Goal: Ask a question

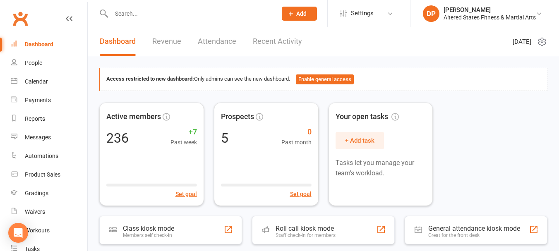
click at [161, 14] on input "text" at bounding box center [190, 14] width 162 height 12
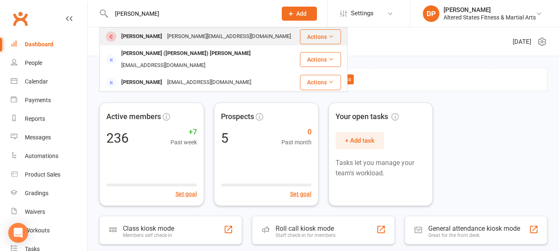
type input "[PERSON_NAME]"
click at [223, 38] on div "[PERSON_NAME][EMAIL_ADDRESS][DOMAIN_NAME]" at bounding box center [229, 37] width 129 height 12
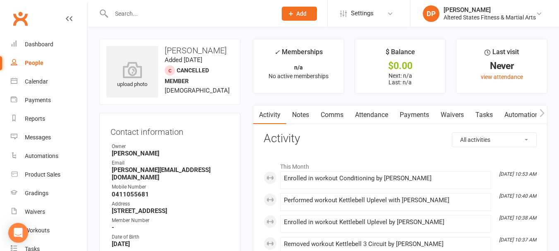
click at [542, 115] on icon "button" at bounding box center [542, 113] width 5 height 8
click at [509, 120] on link "Workouts" at bounding box center [505, 115] width 39 height 19
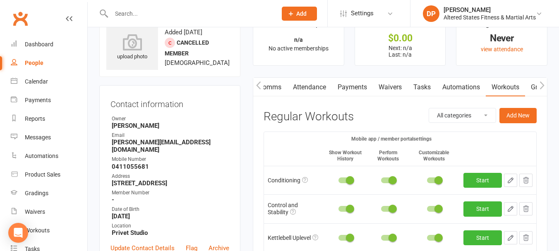
scroll to position [124, 0]
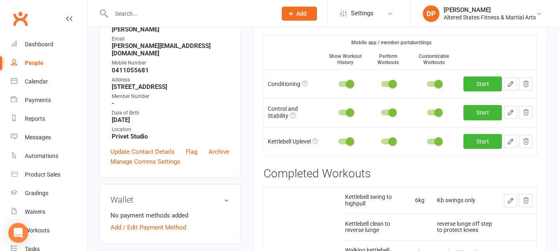
click at [507, 87] on icon "button" at bounding box center [510, 83] width 7 height 7
select select "Kilograms"
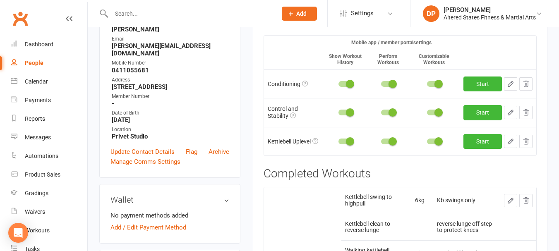
select select "Kilograms"
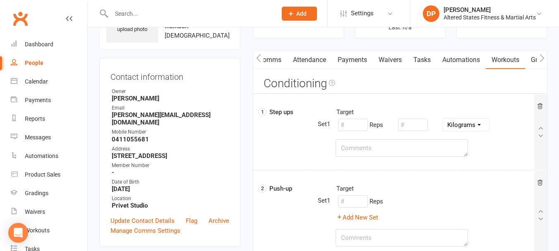
scroll to position [0, 0]
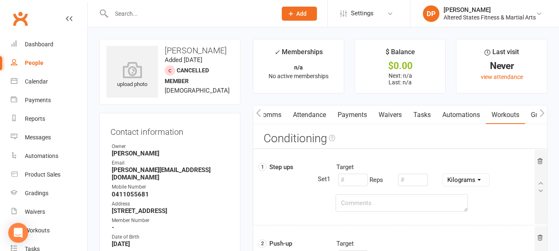
click at [181, 14] on input "text" at bounding box center [190, 14] width 162 height 12
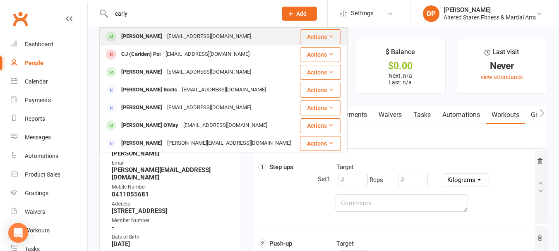
type input "carly"
click at [155, 33] on div "[PERSON_NAME]" at bounding box center [142, 37] width 46 height 12
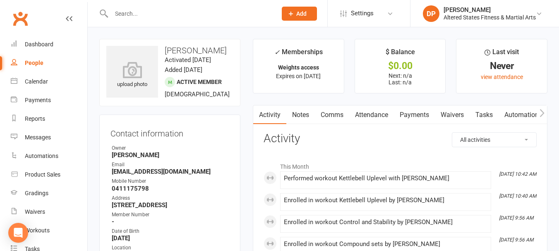
click at [541, 112] on icon "button" at bounding box center [542, 113] width 5 height 9
click at [507, 117] on link "Workouts" at bounding box center [505, 115] width 39 height 19
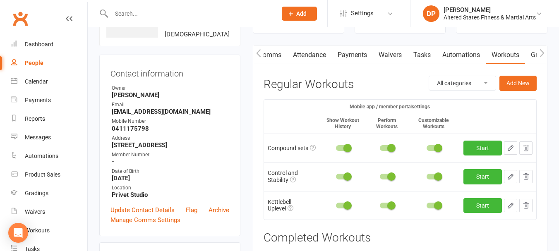
scroll to position [41, 0]
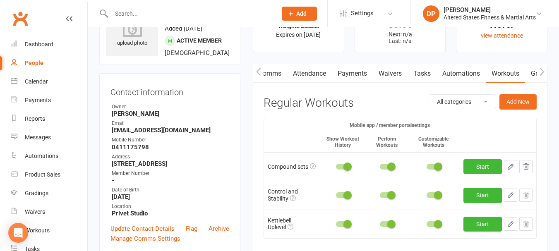
click at [142, 12] on input "text" at bounding box center [190, 14] width 162 height 12
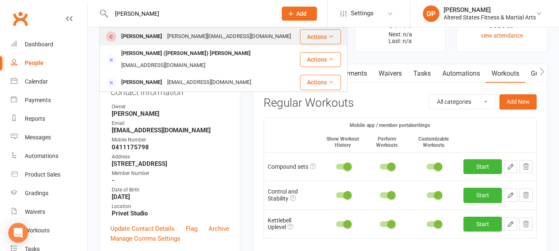
type input "[PERSON_NAME]"
click at [146, 36] on div "[PERSON_NAME]" at bounding box center [142, 37] width 46 height 12
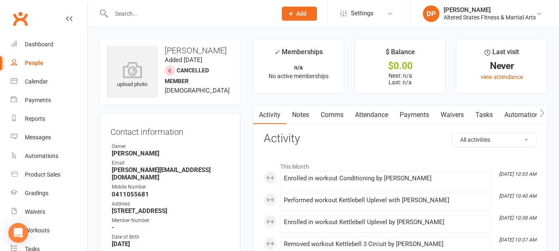
click at [543, 112] on icon "button" at bounding box center [542, 113] width 5 height 8
click at [515, 117] on link "Workouts" at bounding box center [505, 115] width 39 height 19
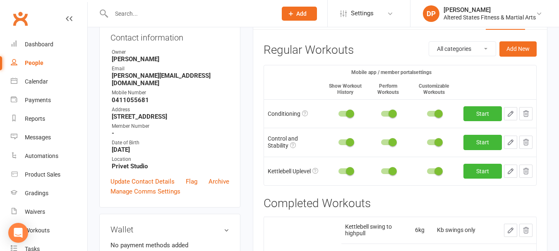
scroll to position [83, 0]
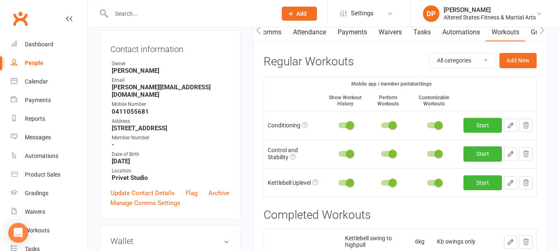
click at [507, 125] on icon "button" at bounding box center [510, 125] width 7 height 7
select select "Kilograms"
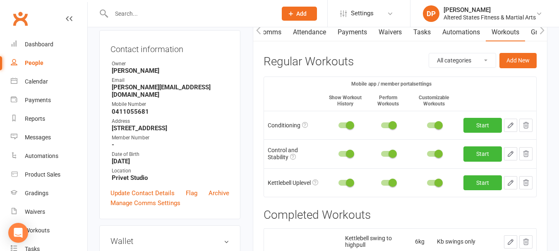
select select "Kilograms"
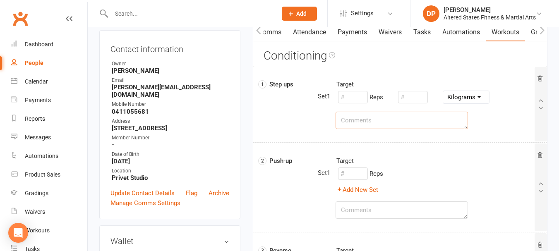
click at [379, 123] on textarea at bounding box center [402, 120] width 132 height 17
type textarea "3 sets with BW,"
click at [46, 78] on div "Calendar" at bounding box center [36, 81] width 23 height 7
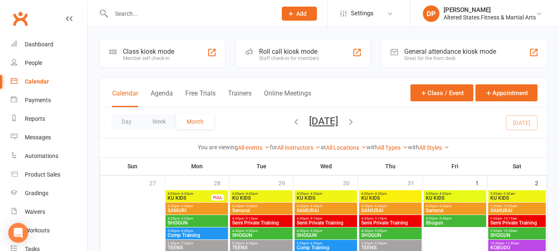
click at [323, 218] on span "4:30pm - 5:15pm" at bounding box center [325, 219] width 59 height 4
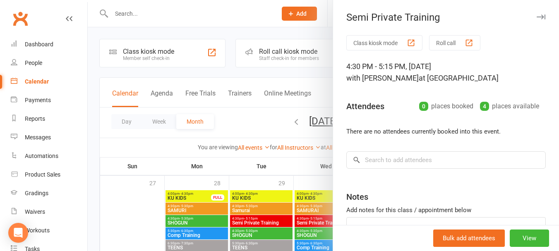
click at [537, 18] on icon "button" at bounding box center [541, 16] width 9 height 5
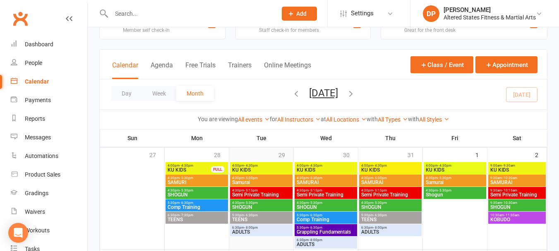
scroll to position [41, 0]
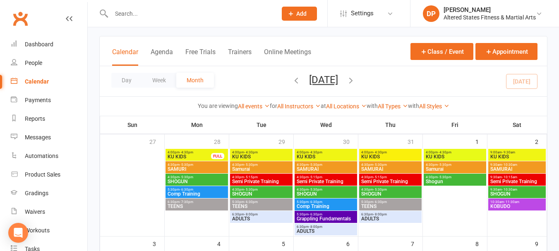
click at [140, 13] on input "text" at bounding box center [190, 14] width 162 height 12
click at [40, 65] on div "People" at bounding box center [33, 63] width 17 height 7
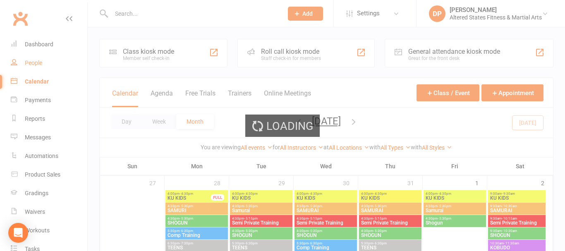
select select "100"
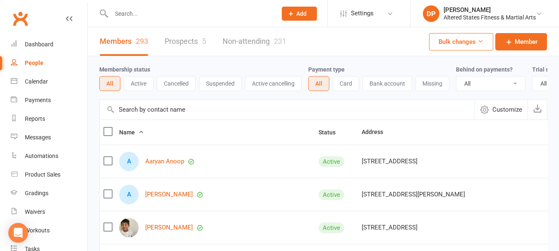
click at [183, 13] on input "text" at bounding box center [190, 14] width 162 height 12
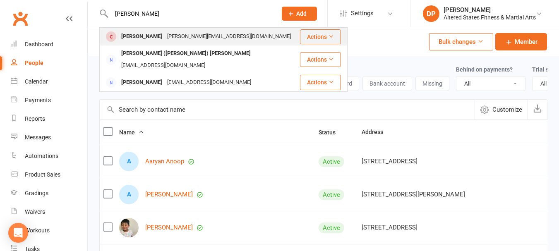
type input "[PERSON_NAME]"
click at [170, 36] on div "[PERSON_NAME][EMAIL_ADDRESS][DOMAIN_NAME]" at bounding box center [229, 37] width 129 height 12
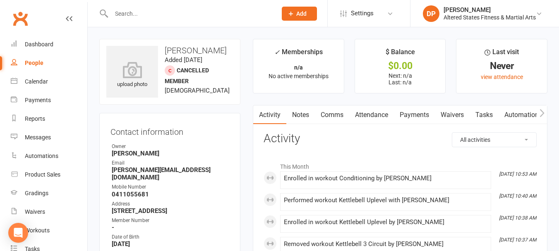
click at [543, 112] on icon "button" at bounding box center [542, 113] width 5 height 8
click at [507, 115] on link "Workouts" at bounding box center [505, 115] width 39 height 19
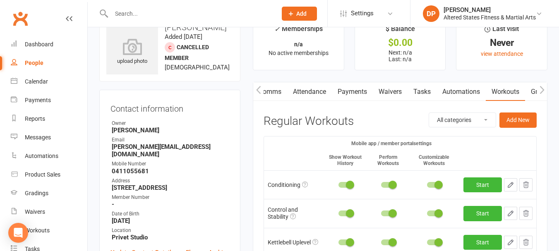
scroll to position [41, 0]
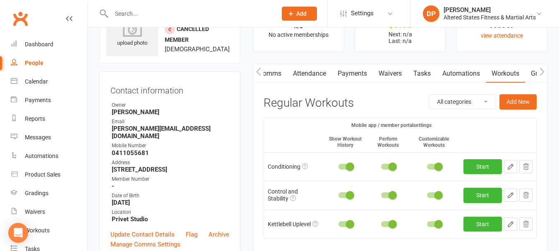
click at [507, 171] on button "button" at bounding box center [510, 166] width 13 height 13
select select "Kilograms"
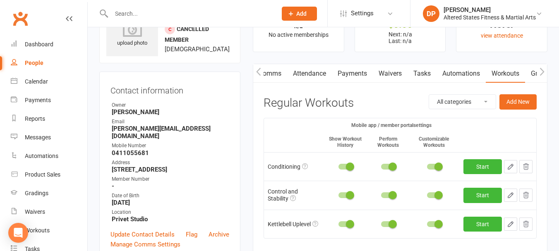
select select "Kilograms"
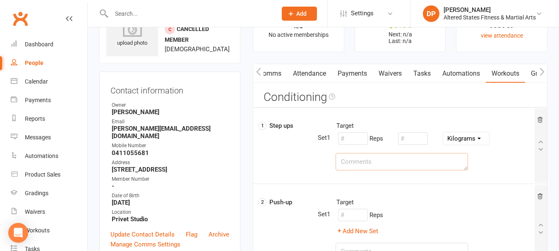
click at [414, 163] on textarea at bounding box center [402, 161] width 132 height 17
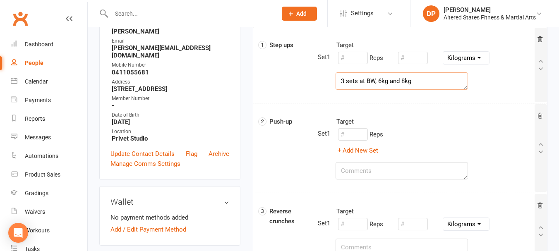
scroll to position [124, 0]
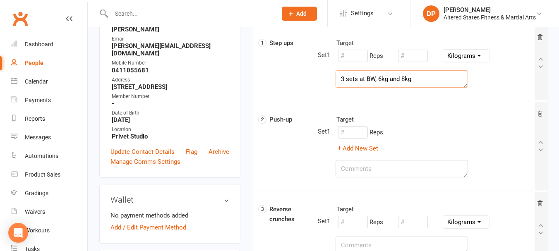
type textarea "3 sets at BW, 6kg and 8kg"
click at [381, 164] on textarea at bounding box center [402, 168] width 132 height 17
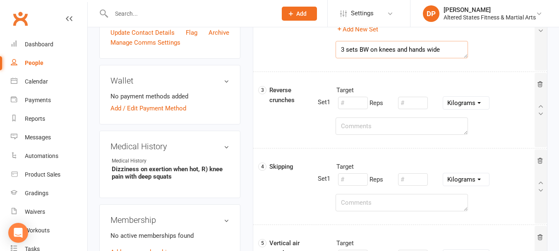
scroll to position [248, 0]
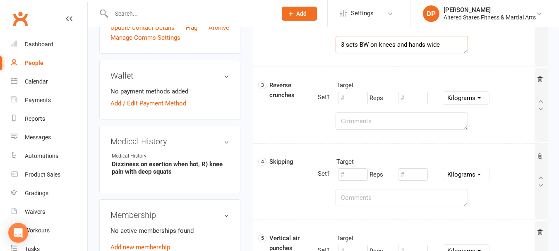
type textarea "3 sets BW on knees and hands wide"
click at [370, 125] on textarea at bounding box center [402, 121] width 132 height 17
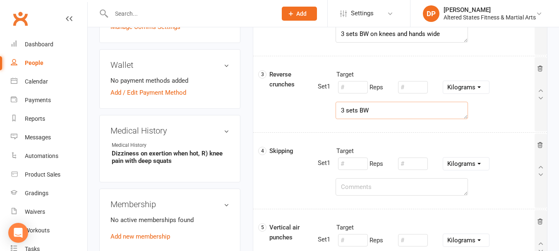
scroll to position [290, 0]
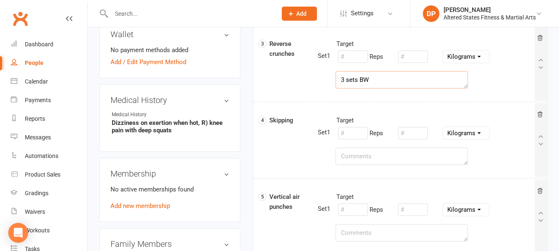
type textarea "3 sets BW"
click at [373, 154] on textarea at bounding box center [402, 156] width 132 height 17
type textarea "3 sets mix of skipping and marching due to knees"
click at [358, 234] on textarea at bounding box center [402, 232] width 132 height 17
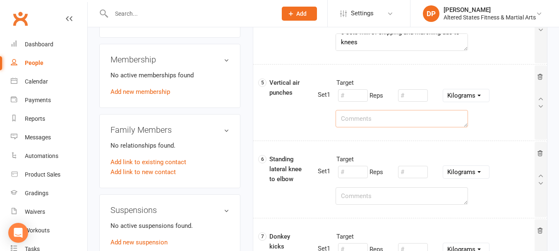
scroll to position [414, 0]
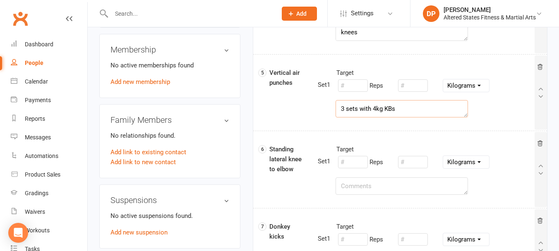
type textarea "3 sets with 4kg KBs"
click at [377, 184] on textarea at bounding box center [402, 186] width 132 height 17
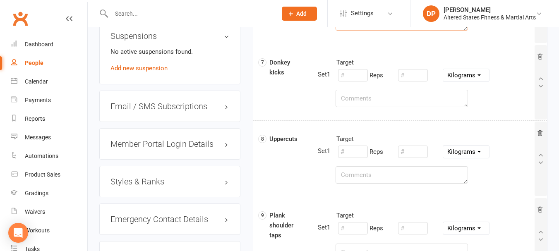
scroll to position [579, 0]
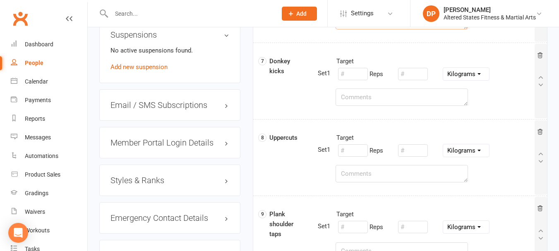
type textarea "3 sets slow and steady"
click at [370, 101] on textarea at bounding box center [402, 97] width 132 height 17
type textarea "3 sets with good form"
click at [387, 175] on textarea at bounding box center [402, 173] width 132 height 17
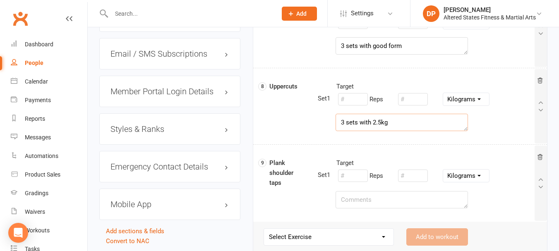
scroll to position [662, 0]
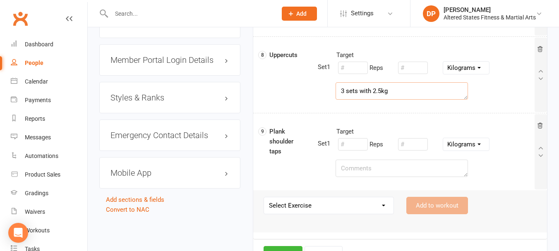
type textarea "3 sets with 2.5kg"
click at [363, 168] on textarea at bounding box center [402, 168] width 132 height 17
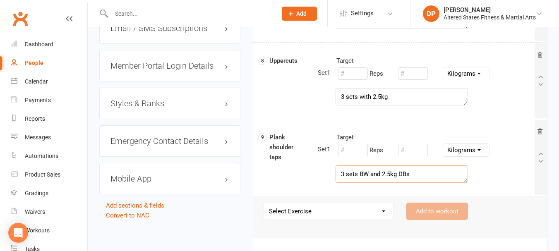
scroll to position [704, 0]
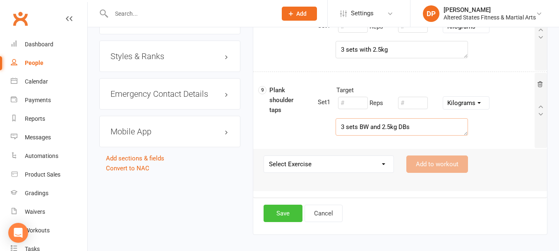
type textarea "3 sets BW and 2.5kg DBs"
click at [284, 215] on button "Save" at bounding box center [283, 213] width 39 height 17
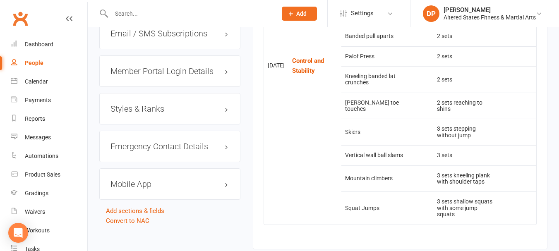
scroll to position [702, 0]
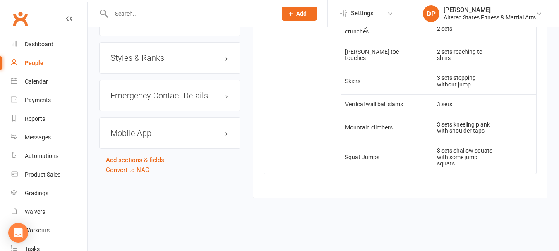
click at [164, 8] on div at bounding box center [185, 13] width 172 height 27
click at [164, 10] on input "text" at bounding box center [190, 14] width 162 height 12
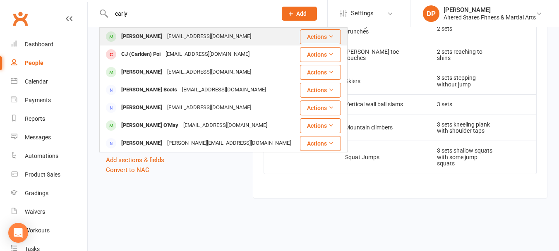
type input "carly"
click at [176, 36] on div "[EMAIL_ADDRESS][DOMAIN_NAME]" at bounding box center [209, 37] width 89 height 12
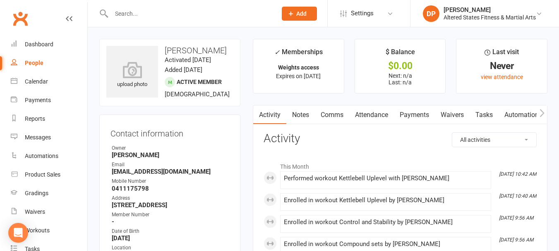
click at [546, 113] on button "button" at bounding box center [542, 115] width 10 height 19
click at [512, 116] on link "Workouts" at bounding box center [505, 115] width 39 height 19
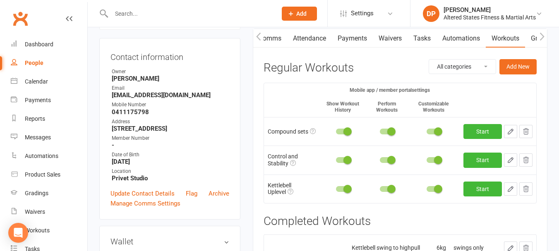
scroll to position [83, 0]
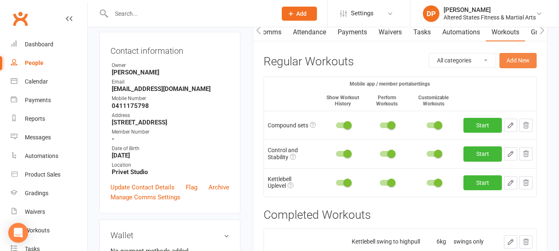
click at [518, 60] on button "Add New" at bounding box center [518, 60] width 37 height 15
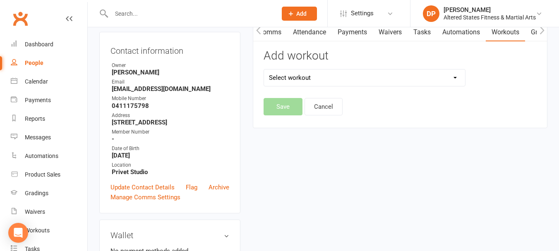
click at [409, 86] on select "Select workout 45mins Free weights Compound sets Conditioning Control and Stabi…" at bounding box center [364, 78] width 201 height 17
select select "6372"
click at [264, 70] on select "Select workout 45mins Free weights Compound sets Conditioning Control and Stabi…" at bounding box center [364, 78] width 201 height 17
click at [277, 103] on button "Save" at bounding box center [283, 106] width 39 height 17
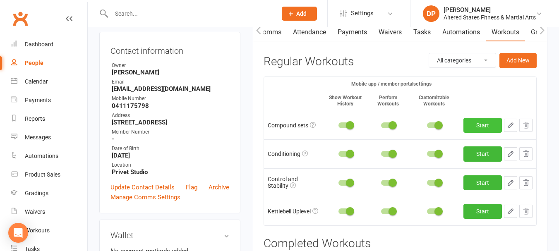
click at [480, 122] on link "Start" at bounding box center [483, 125] width 38 height 15
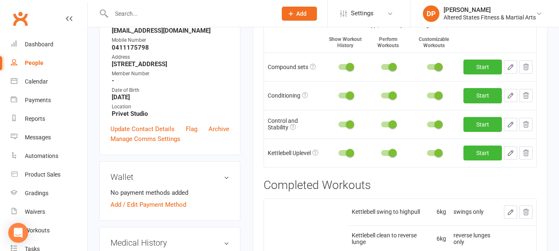
scroll to position [124, 0]
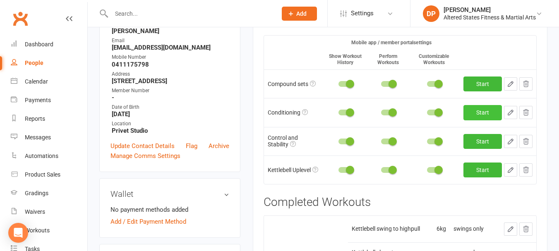
click at [481, 113] on link "Start" at bounding box center [483, 112] width 38 height 15
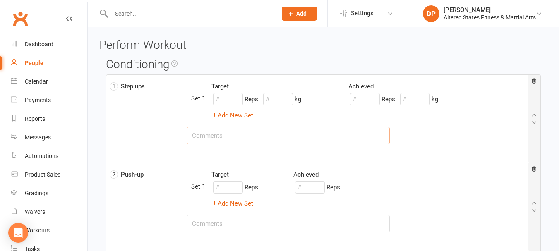
click at [249, 139] on textarea at bounding box center [289, 135] width 204 height 17
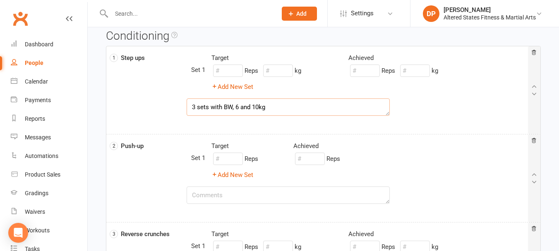
scroll to position [41, 0]
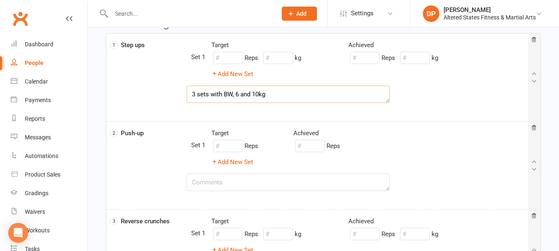
type textarea "3 sets with BW, 6 and 10kg"
click at [244, 184] on textarea at bounding box center [289, 182] width 204 height 17
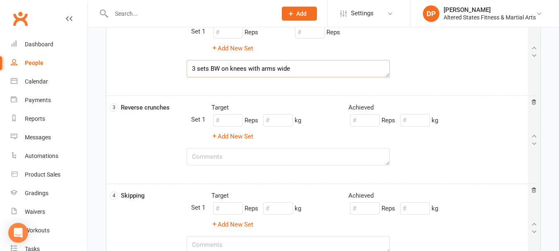
scroll to position [166, 0]
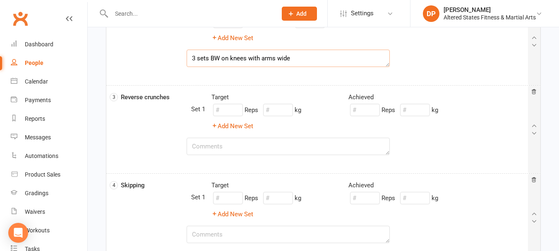
type textarea "3 sets BW on knees with arms wide"
click at [258, 150] on textarea at bounding box center [289, 146] width 204 height 17
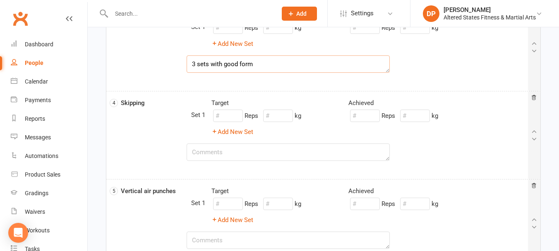
scroll to position [248, 0]
type textarea "3 sets with good form"
click at [256, 154] on textarea at bounding box center [289, 151] width 204 height 17
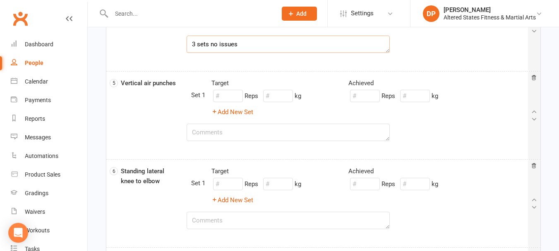
scroll to position [373, 0]
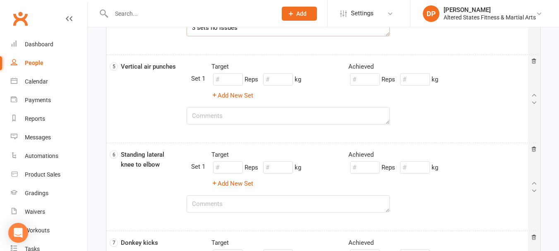
type textarea "3 sets no issues"
click at [265, 119] on textarea at bounding box center [289, 115] width 204 height 17
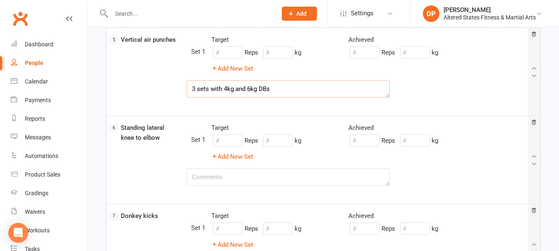
scroll to position [414, 0]
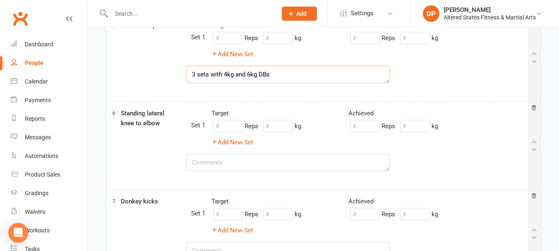
type textarea "3 sets with 4kg and 6kg DBs"
click at [250, 161] on textarea at bounding box center [289, 162] width 204 height 17
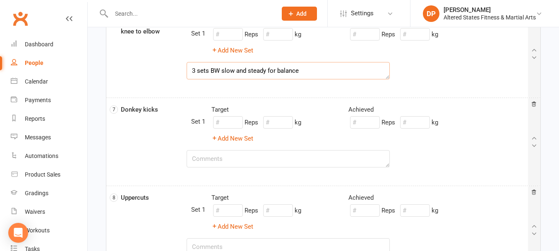
scroll to position [538, 0]
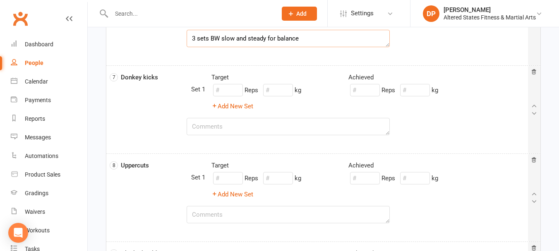
type textarea "3 sets BW slow and steady for balance"
click at [257, 132] on textarea at bounding box center [289, 126] width 204 height 17
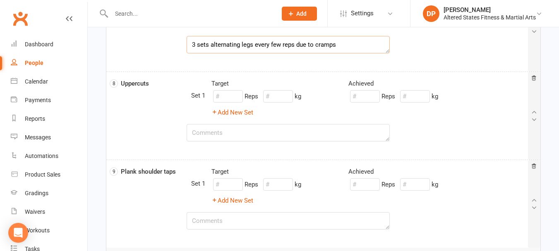
scroll to position [621, 0]
type textarea "3 sets alternating legs every few reps due to cramps"
click at [252, 130] on textarea at bounding box center [289, 131] width 204 height 17
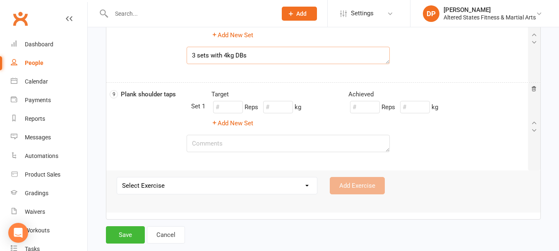
scroll to position [704, 0]
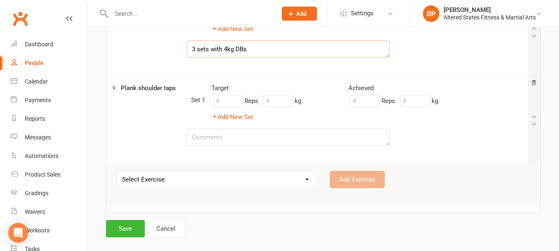
type textarea "3 sets with 4kg DBs"
click at [252, 136] on textarea at bounding box center [289, 137] width 204 height 17
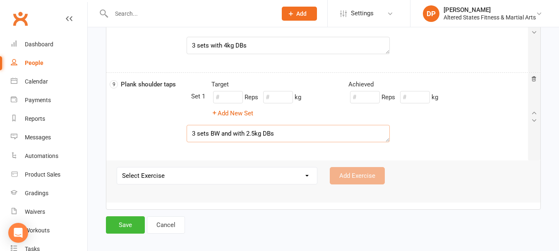
scroll to position [709, 0]
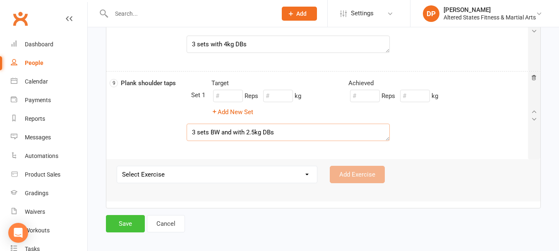
type textarea "3 sets BW and with 2.5kg DBs"
click at [133, 222] on button "Save" at bounding box center [125, 223] width 39 height 17
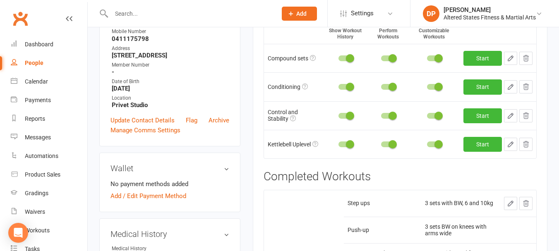
scroll to position [99, 0]
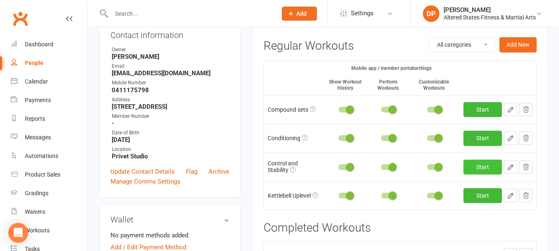
click at [487, 166] on link "Start" at bounding box center [483, 167] width 38 height 15
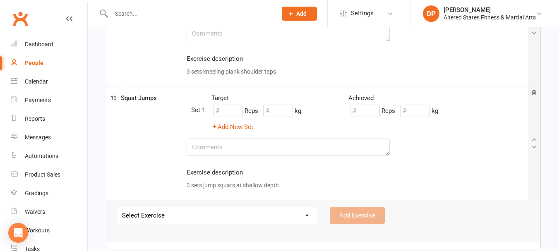
scroll to position [1397, 0]
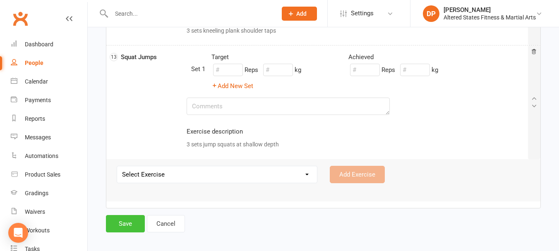
click at [135, 221] on button "Save" at bounding box center [125, 223] width 39 height 17
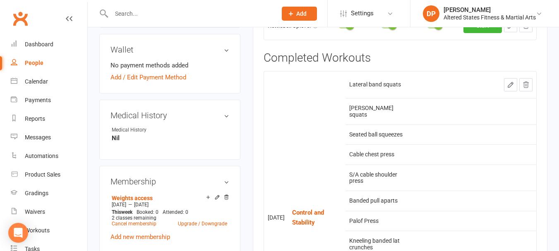
scroll to position [290, 0]
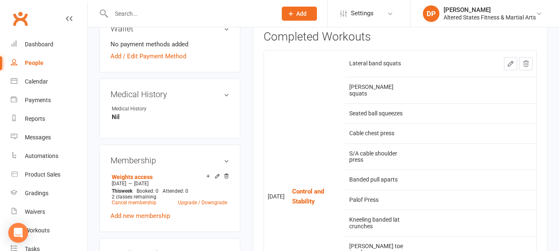
click at [279, 197] on td "[DATE]" at bounding box center [276, 196] width 24 height 293
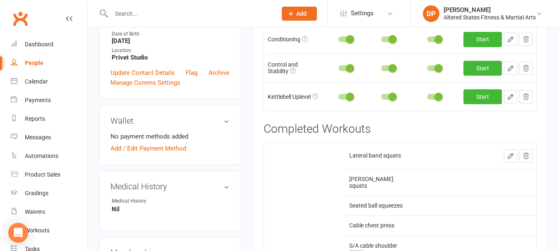
scroll to position [185, 0]
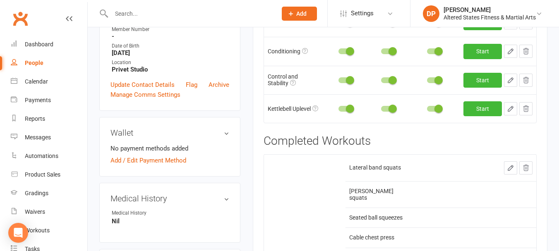
click at [509, 165] on icon at bounding box center [510, 167] width 7 height 7
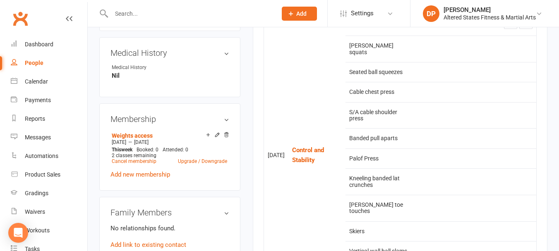
scroll to position [290, 0]
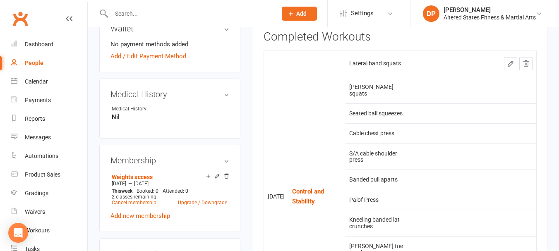
click at [514, 63] on icon at bounding box center [510, 63] width 7 height 7
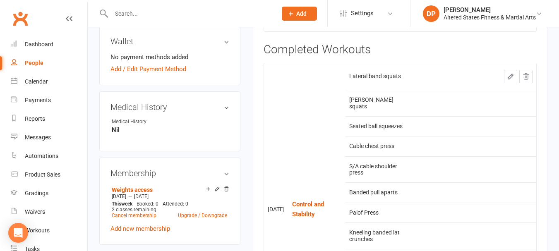
scroll to position [290, 0]
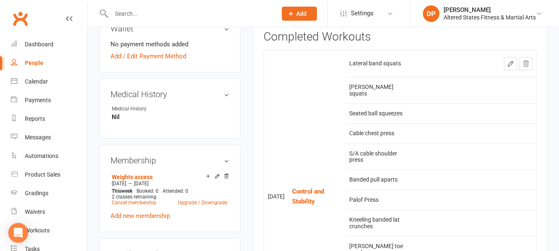
click at [527, 67] on icon "button" at bounding box center [525, 63] width 7 height 7
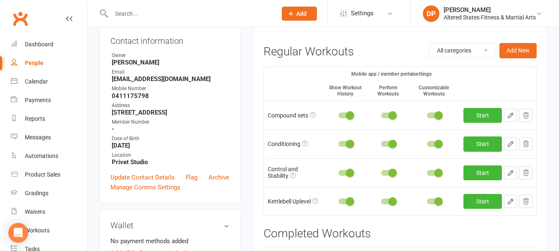
scroll to position [83, 0]
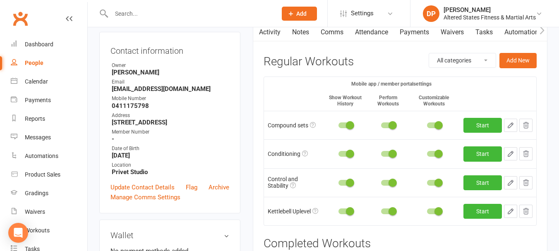
click at [507, 183] on icon "button" at bounding box center [510, 182] width 7 height 7
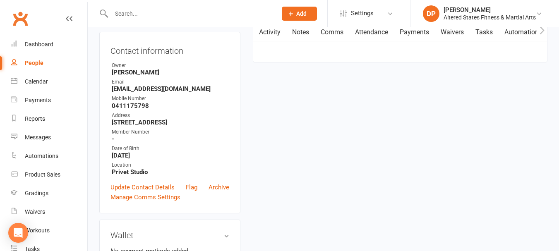
select select "Kilograms"
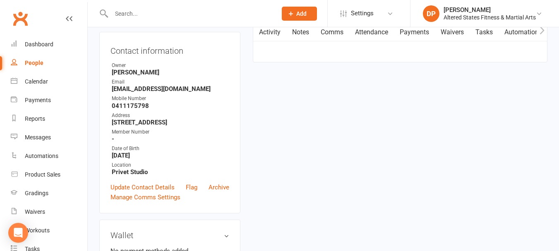
select select "Kilograms"
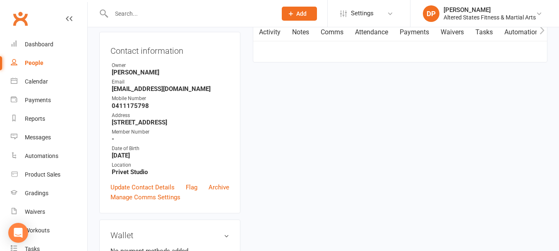
select select "Kilograms"
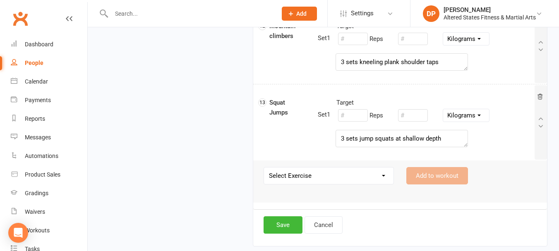
scroll to position [1035, 0]
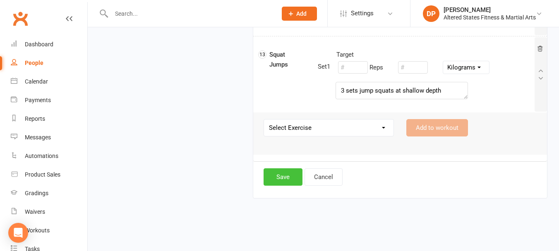
click at [297, 176] on button "Save" at bounding box center [283, 176] width 39 height 17
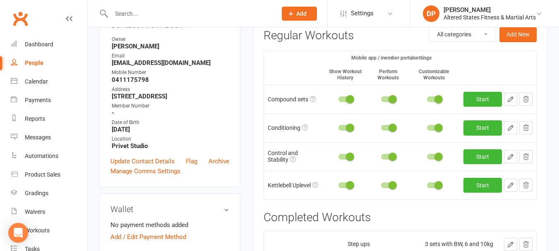
scroll to position [99, 0]
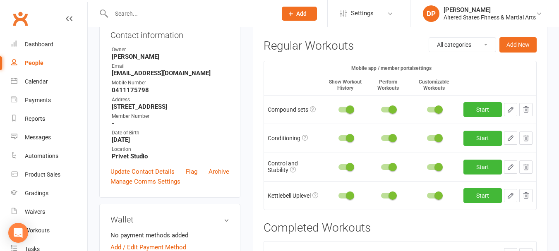
click at [508, 165] on icon "button" at bounding box center [510, 167] width 7 height 7
select select "Kilograms"
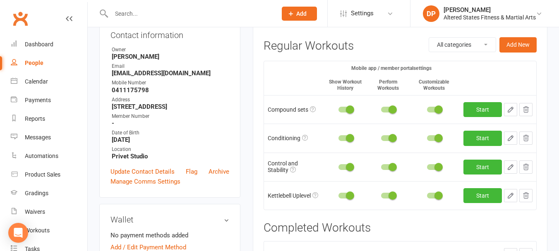
select select "Kilograms"
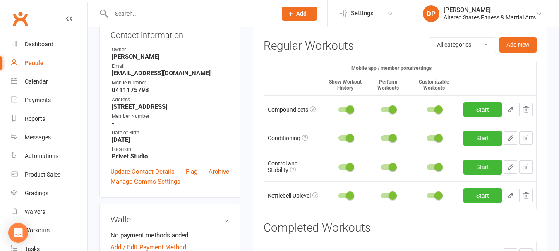
select select "Kilograms"
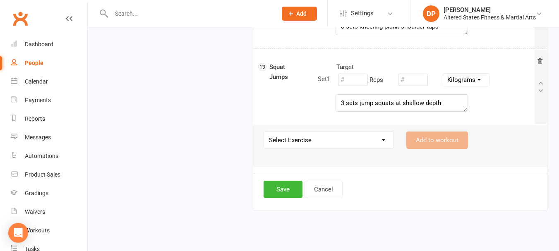
scroll to position [1035, 0]
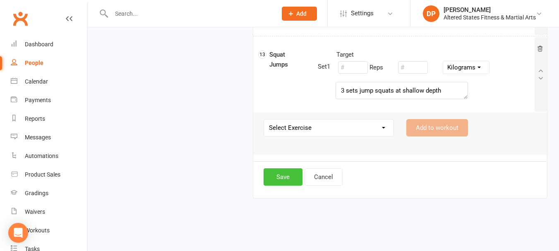
click at [289, 176] on button "Save" at bounding box center [283, 176] width 39 height 17
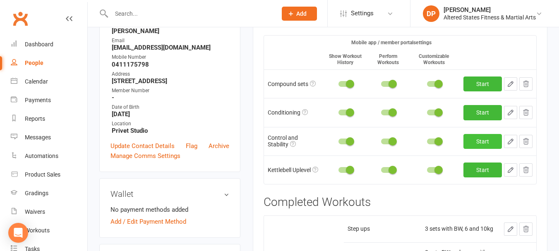
scroll to position [83, 0]
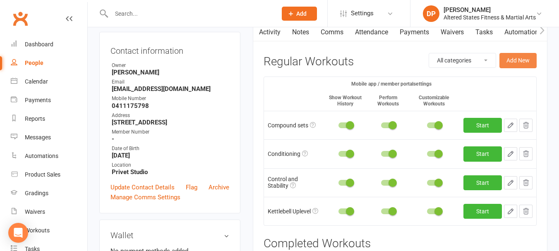
click at [511, 61] on button "Add New" at bounding box center [518, 60] width 37 height 15
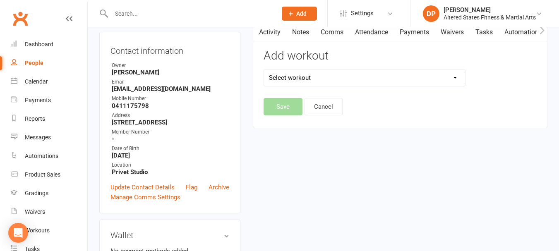
click at [365, 81] on select "Select workout 45mins Free weights Compound sets Conditioning Control and Stabi…" at bounding box center [364, 78] width 201 height 17
click at [232, 100] on div "Contact information Owner [PERSON_NAME] Email [EMAIL_ADDRESS][DOMAIN_NAME] Mobi…" at bounding box center [169, 123] width 141 height 182
click at [320, 102] on button "Cancel" at bounding box center [324, 106] width 38 height 17
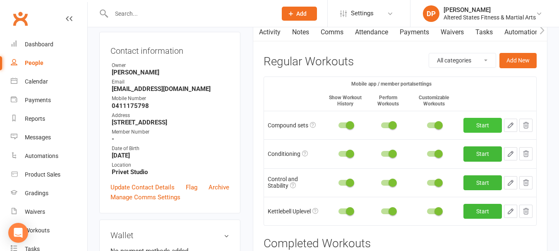
click at [490, 126] on link "Start" at bounding box center [483, 125] width 38 height 15
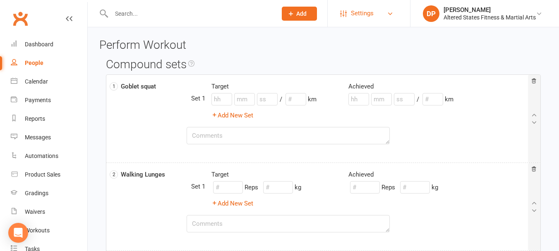
click at [384, 14] on link "Settings" at bounding box center [369, 13] width 58 height 19
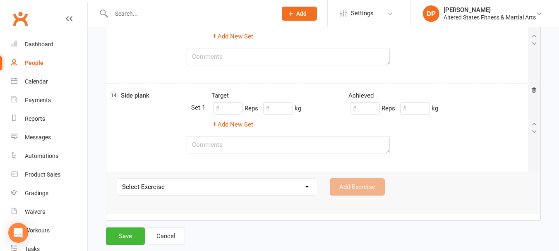
scroll to position [1175, 0]
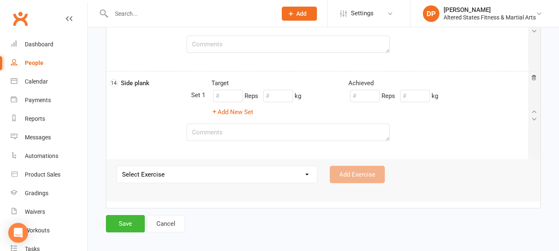
click at [272, 176] on select "Select Exercise Air Punches Alternating Snatches Ball Slam Banded pull aparts B…" at bounding box center [217, 174] width 200 height 17
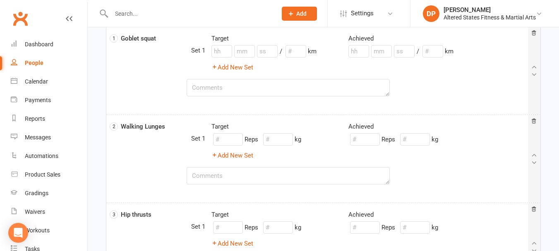
scroll to position [0, 0]
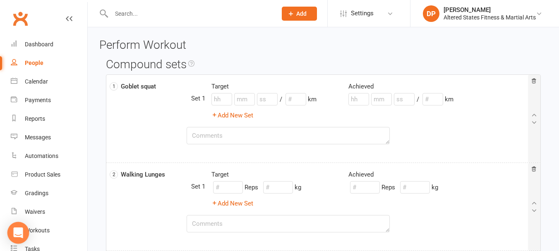
click at [17, 231] on icon "Open Intercom Messenger" at bounding box center [18, 233] width 10 height 11
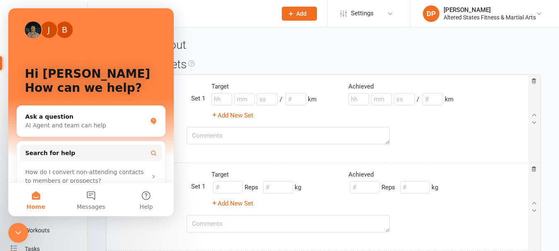
click at [21, 234] on icon "Close Intercom Messenger" at bounding box center [18, 233] width 10 height 10
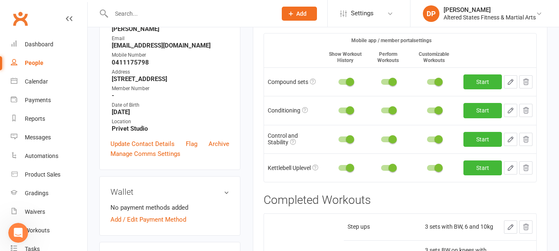
scroll to position [99, 0]
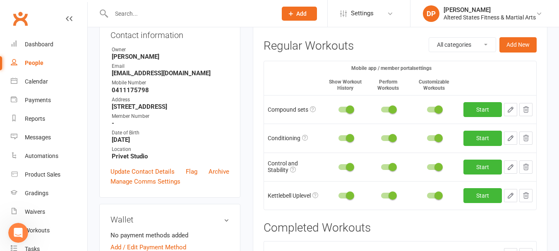
click at [18, 232] on icon "Open Intercom Messenger" at bounding box center [19, 233] width 14 height 14
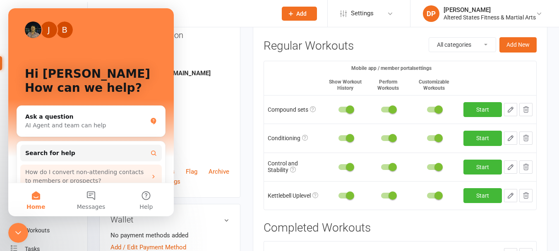
click at [29, 173] on div "How do I convert non-attending contacts to members or prospects?" at bounding box center [86, 176] width 122 height 17
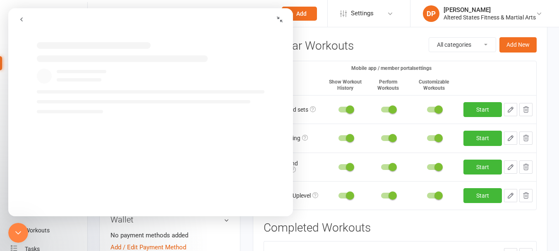
click at [27, 173] on div "Intercom messenger" at bounding box center [159, 193] width 285 height 79
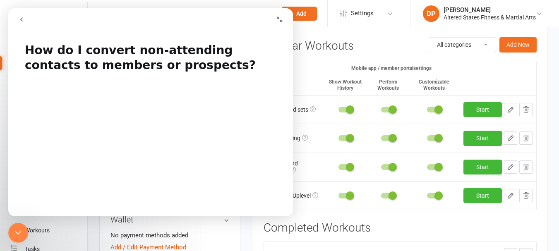
click at [22, 19] on icon "go back" at bounding box center [21, 19] width 7 height 7
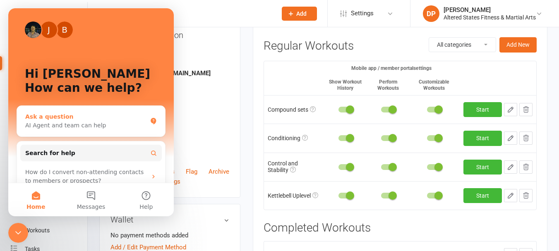
click at [104, 127] on div "AI Agent and team can help" at bounding box center [86, 125] width 122 height 9
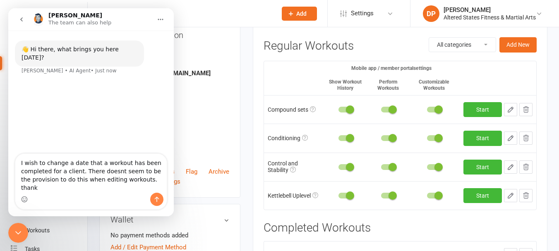
type textarea "I wish to change a date that a workout has been completed for a client. There d…"
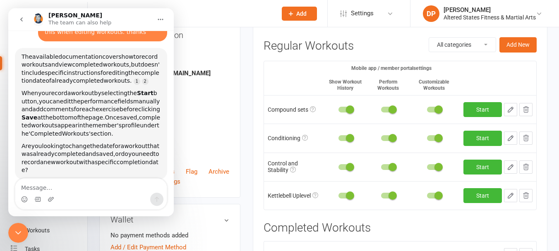
scroll to position [78, 0]
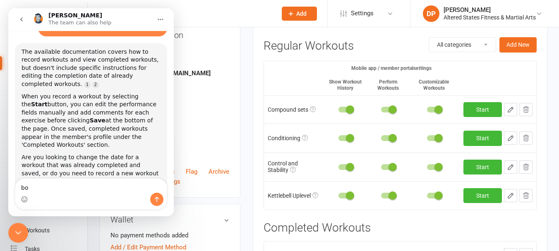
type textarea "b"
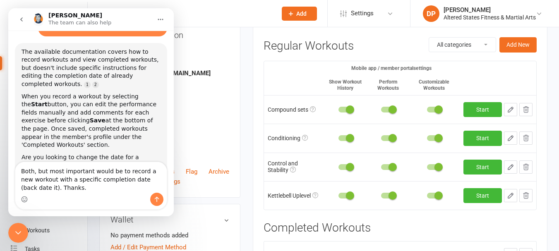
type textarea "Both, but most important would be to record a new workout with a specific compl…"
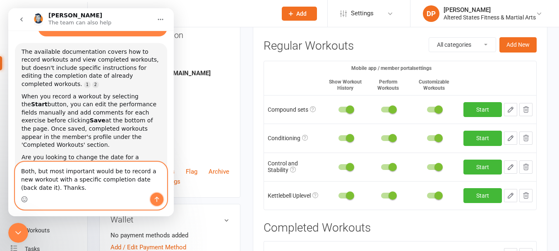
click at [159, 200] on icon "Send a message…" at bounding box center [157, 199] width 7 height 7
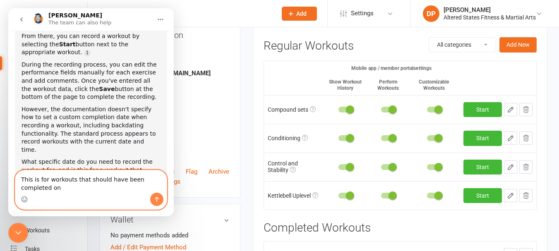
scroll to position [314, 0]
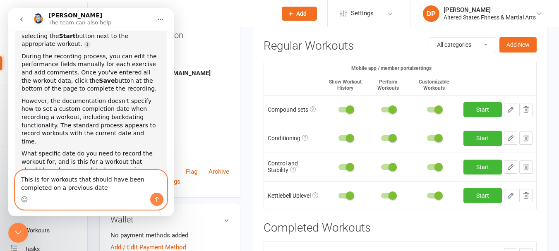
type textarea "This is for workouts that should have been completed on a previous date."
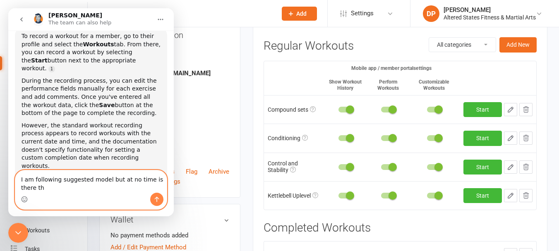
scroll to position [522, 0]
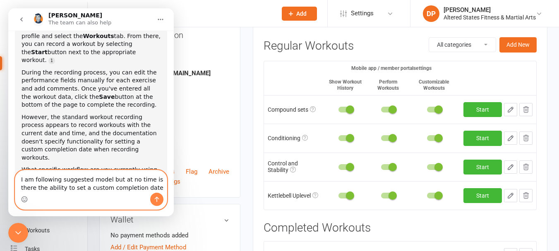
type textarea "I am following suggested model but at no time is there the ability to set a cus…"
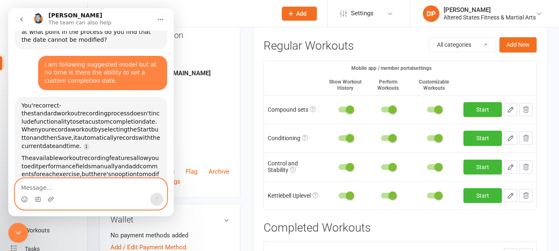
scroll to position [686, 0]
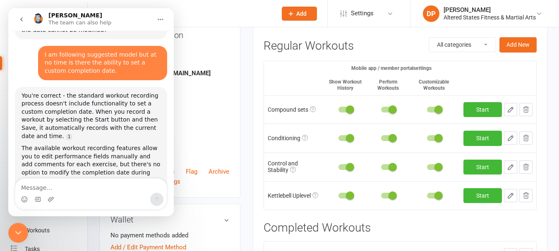
drag, startPoint x: 70, startPoint y: 167, endPoint x: 18, endPoint y: 41, distance: 136.0
click at [18, 87] on div "You're correct - the standard workout recording process doesn't include functio…" at bounding box center [91, 165] width 152 height 156
copy div "You're correct - the standard workout recording process doesn't include functio…"
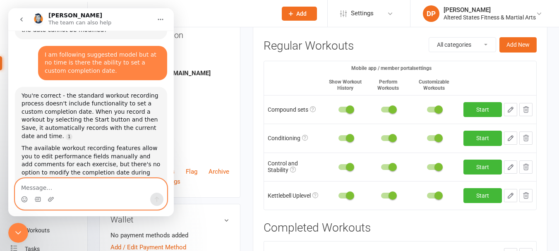
click at [104, 180] on textarea "Message…" at bounding box center [90, 186] width 151 height 14
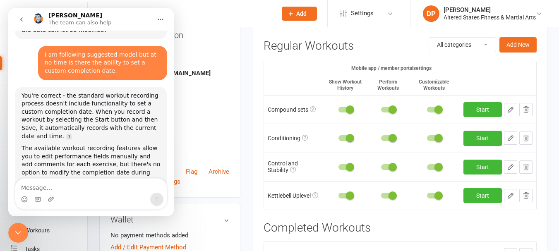
click at [117, 214] on link "[EMAIL_ADDRESS][DOMAIN_NAME]" at bounding box center [94, 217] width 101 height 7
